Goal: Task Accomplishment & Management: Use online tool/utility

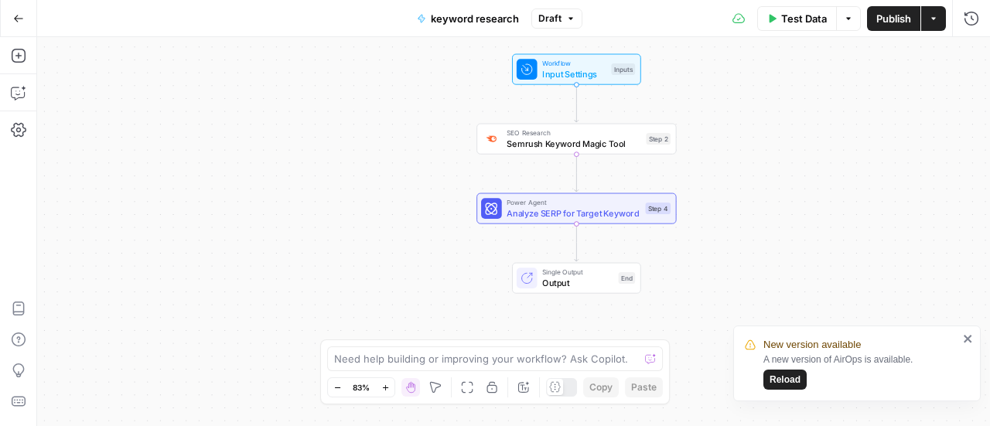
click at [874, 26] on button "Publish" at bounding box center [893, 18] width 53 height 25
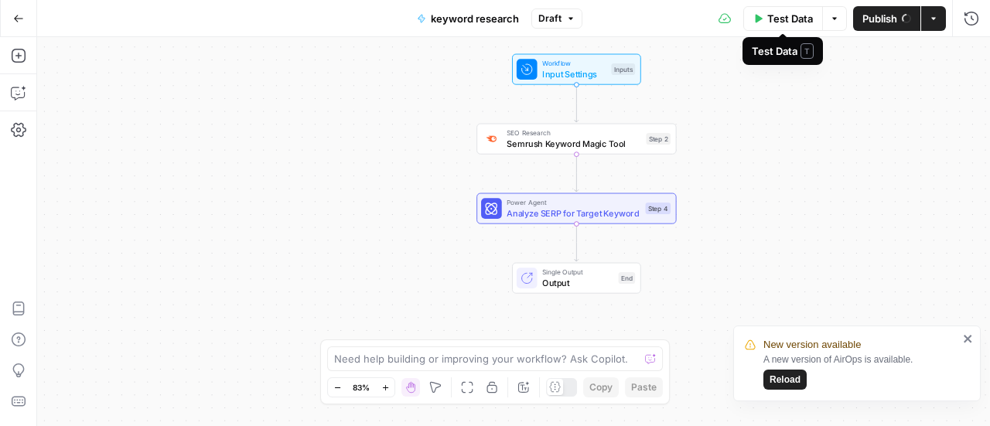
click at [756, 12] on button "Test Data" at bounding box center [783, 18] width 80 height 25
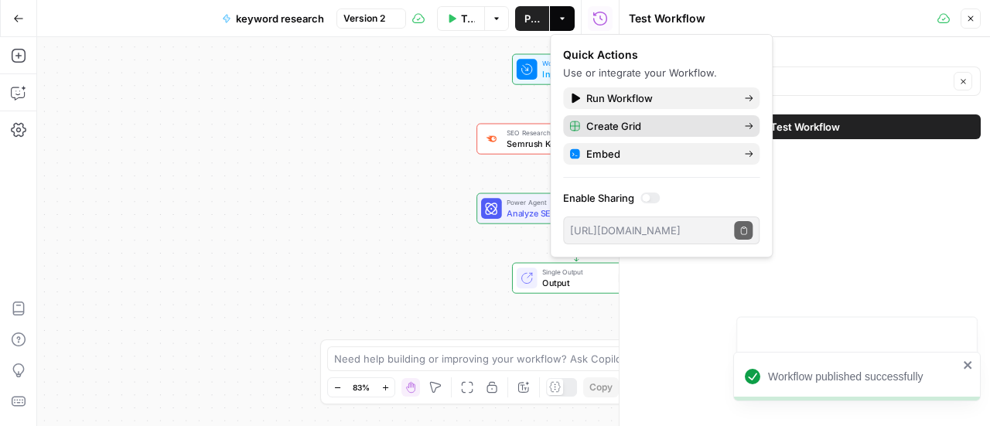
click at [679, 117] on button "Create Grid" at bounding box center [661, 126] width 196 height 22
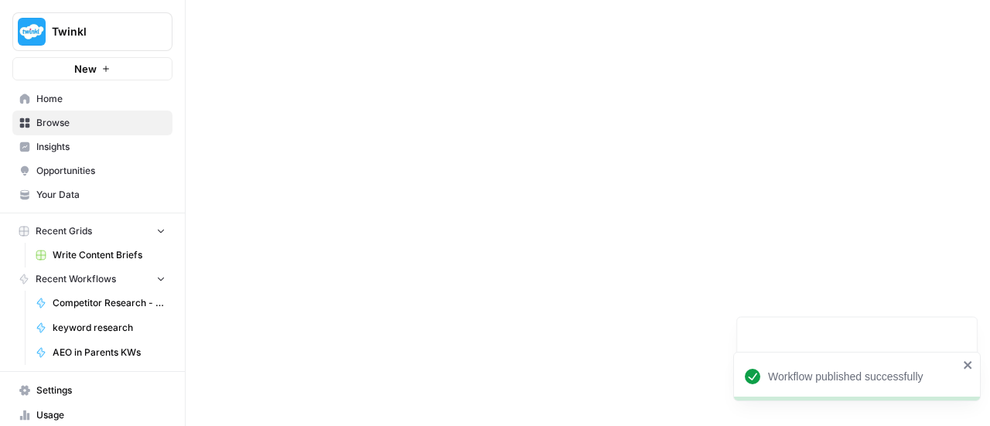
click at [674, 121] on div at bounding box center [588, 213] width 804 height 426
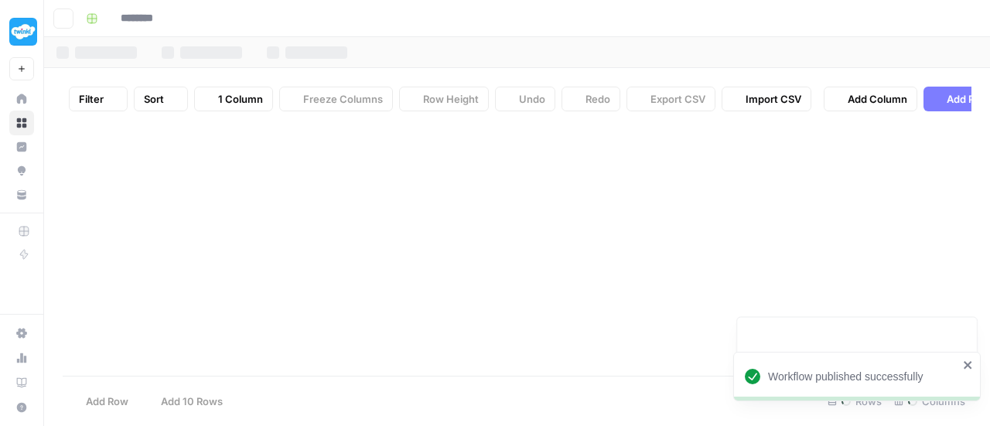
type input "**********"
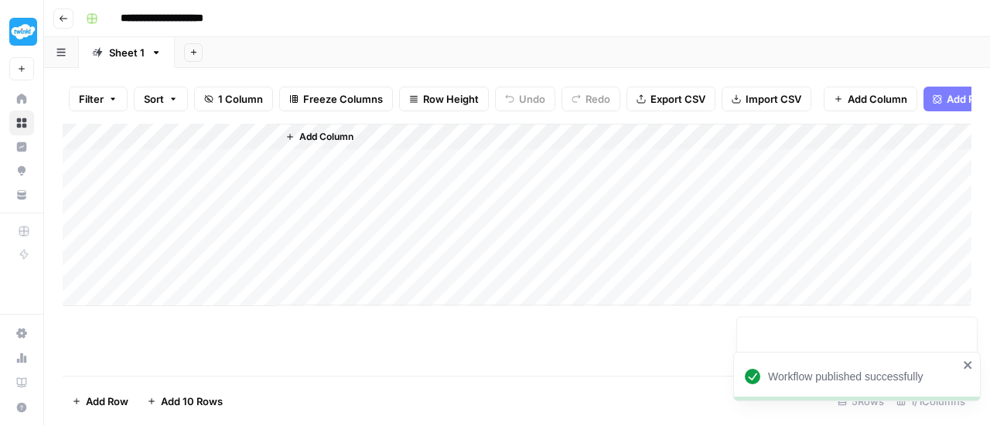
click at [62, 25] on button "Go back" at bounding box center [63, 19] width 20 height 20
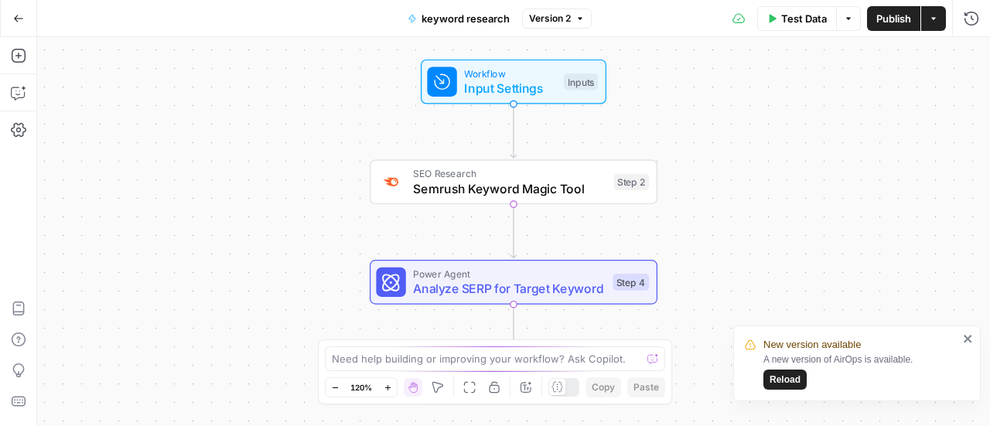
click at [799, 19] on span "Test Data" at bounding box center [804, 18] width 46 height 15
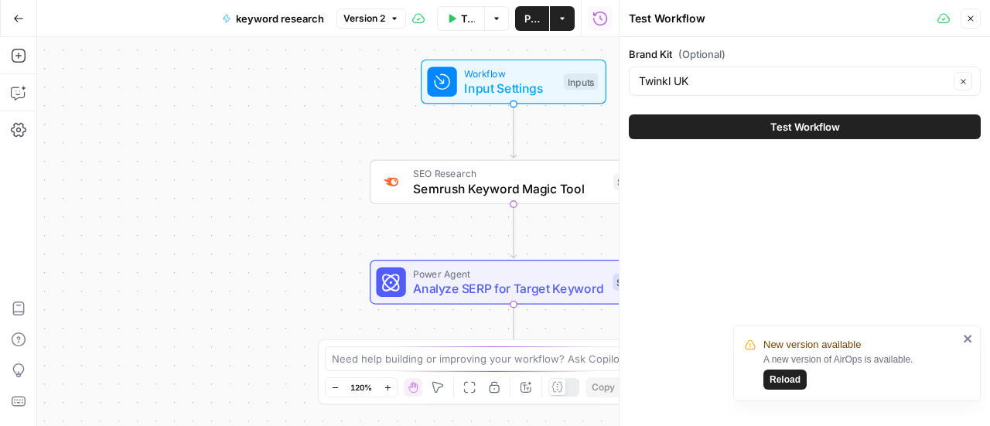
click at [563, 18] on icon "button" at bounding box center [562, 18] width 5 height 2
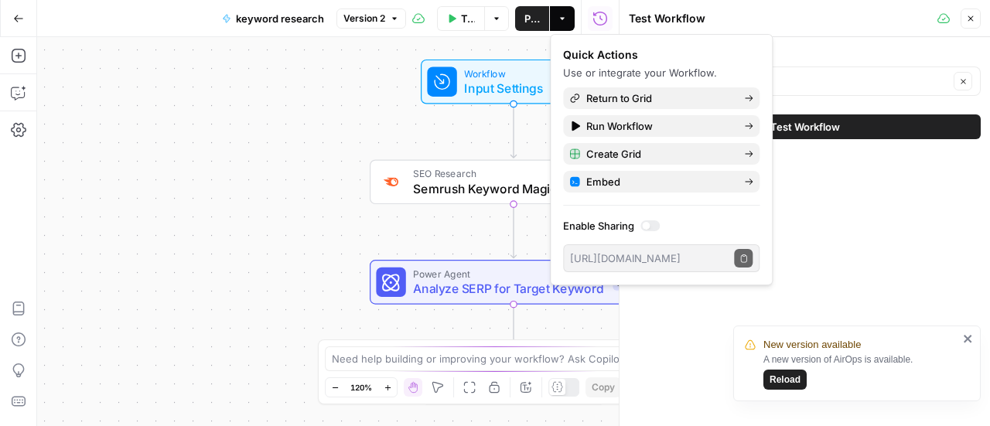
click at [865, 128] on button "Test Workflow" at bounding box center [805, 126] width 352 height 25
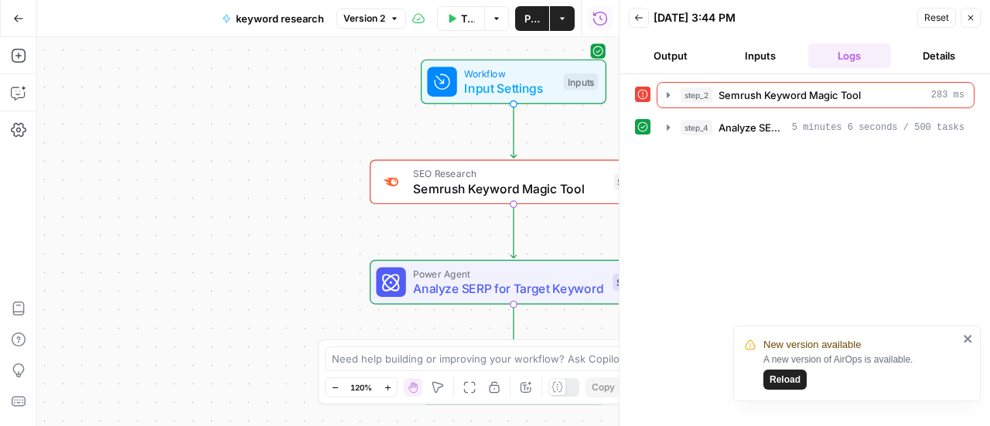
click at [22, 16] on icon "button" at bounding box center [18, 18] width 11 height 11
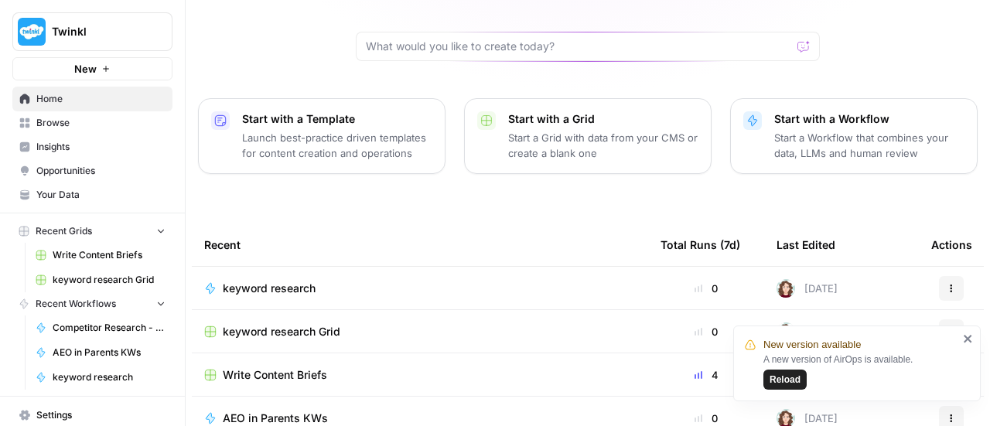
scroll to position [155, 0]
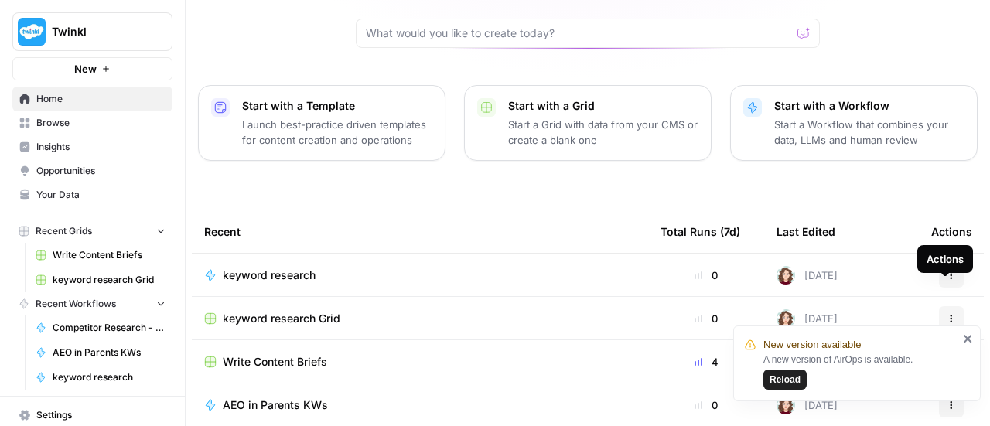
click at [956, 306] on button "Actions" at bounding box center [951, 318] width 25 height 25
click at [948, 314] on icon "button" at bounding box center [951, 318] width 9 height 9
click at [947, 314] on icon "button" at bounding box center [951, 318] width 9 height 9
click at [968, 345] on icon "close" at bounding box center [968, 339] width 11 height 12
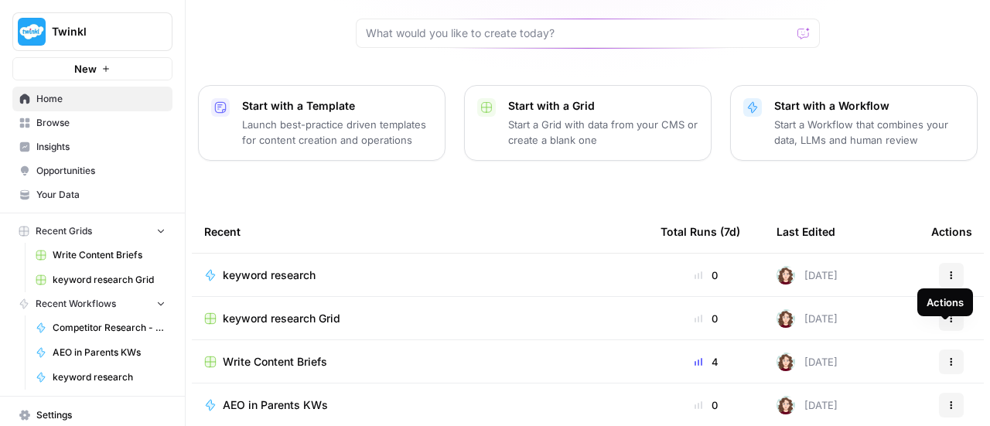
click at [944, 289] on div "Actions" at bounding box center [945, 303] width 56 height 28
click at [948, 314] on icon "button" at bounding box center [951, 318] width 9 height 9
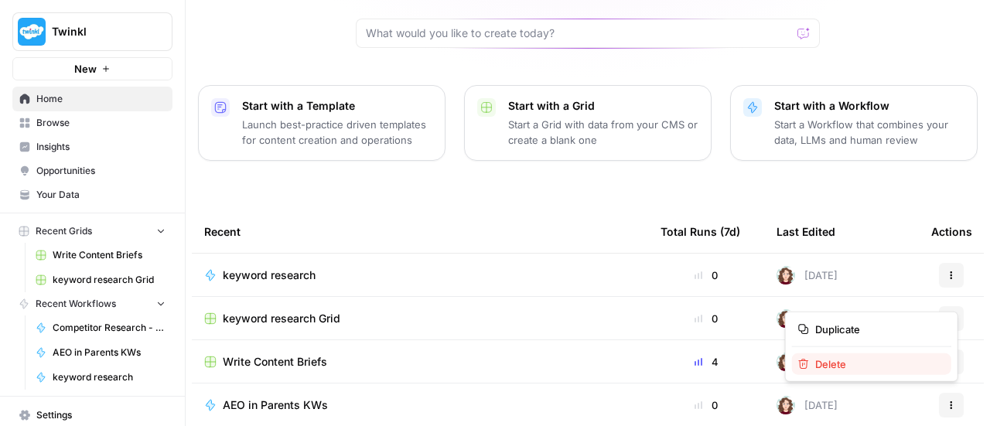
click at [879, 363] on span "Delete" at bounding box center [877, 364] width 124 height 15
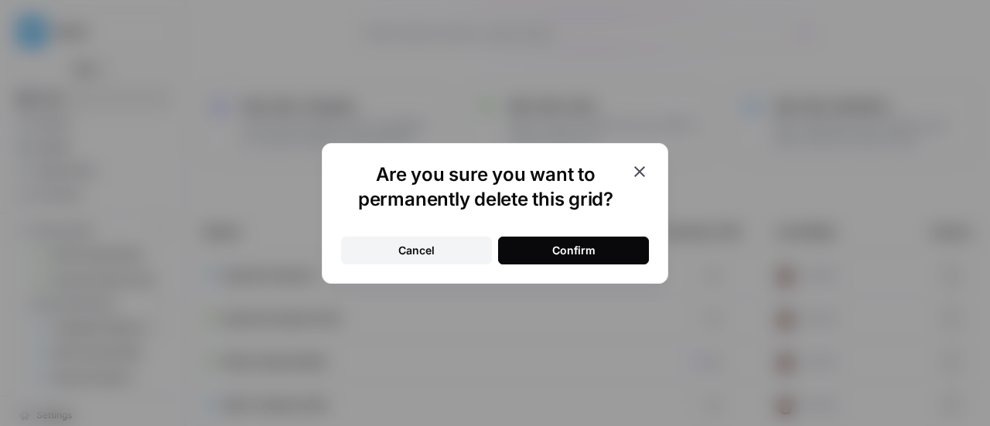
click at [596, 250] on button "Confirm" at bounding box center [573, 251] width 151 height 28
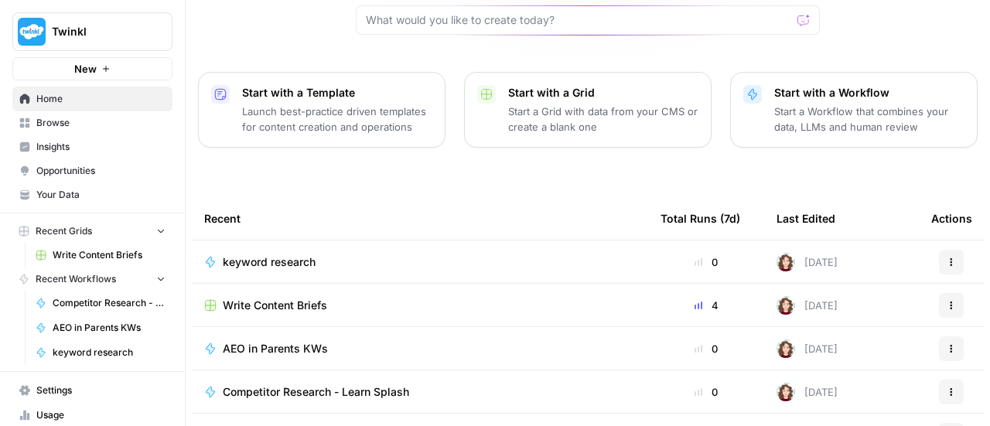
scroll to position [0, 0]
